Goal: Information Seeking & Learning: Learn about a topic

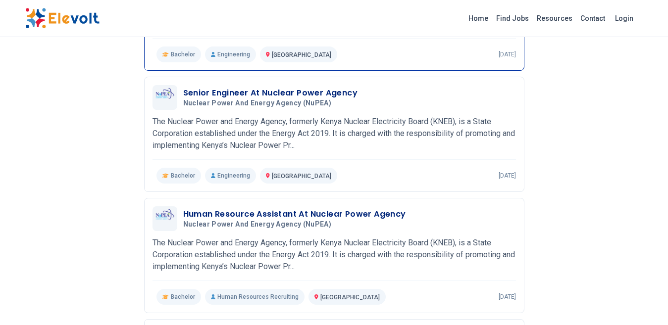
scroll to position [396, 0]
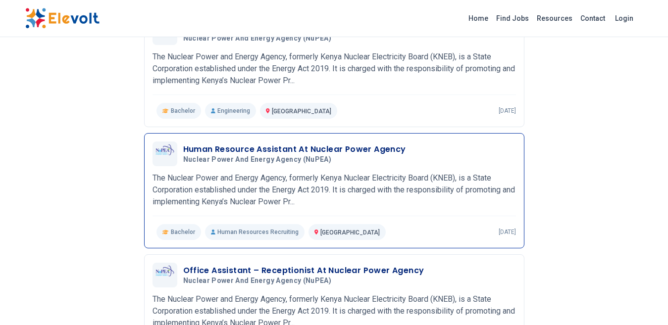
click at [234, 152] on h3 "Human Resource Assistant At Nuclear Power Agency" at bounding box center [294, 150] width 223 height 12
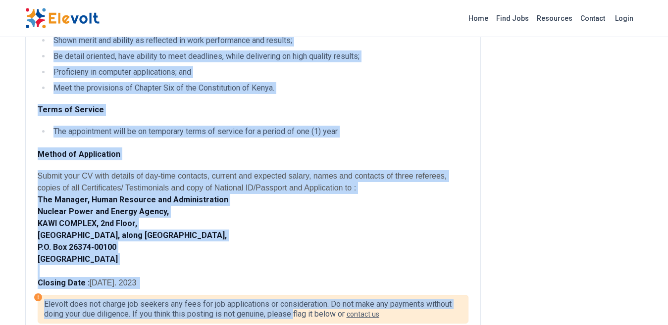
scroll to position [571, 0]
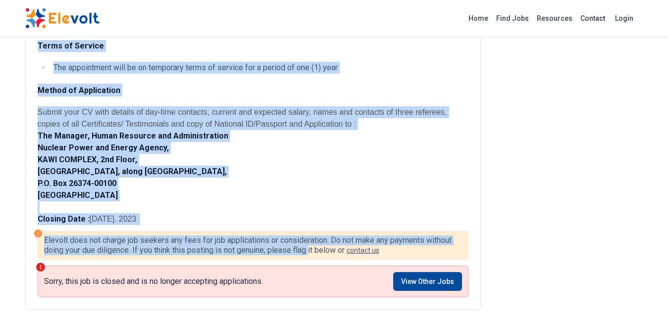
drag, startPoint x: 39, startPoint y: 116, endPoint x: 309, endPoint y: 254, distance: 303.5
copy div "The Nuclear Power and Energy Agency, formerly Kenya Nuclear Electricity Board (…"
